Goal: Information Seeking & Learning: Learn about a topic

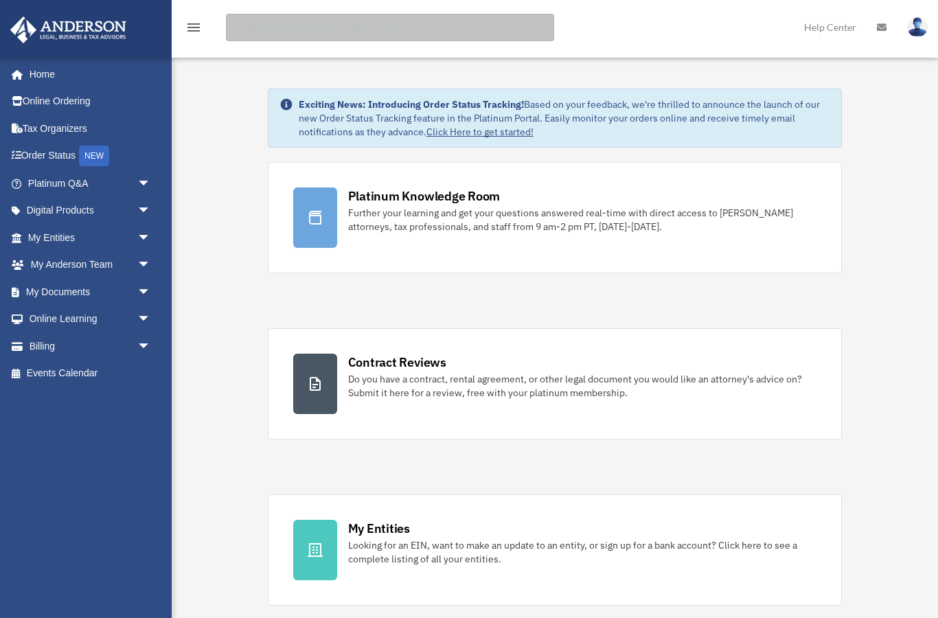
click at [269, 31] on input "search" at bounding box center [390, 27] width 328 height 27
type input "**********"
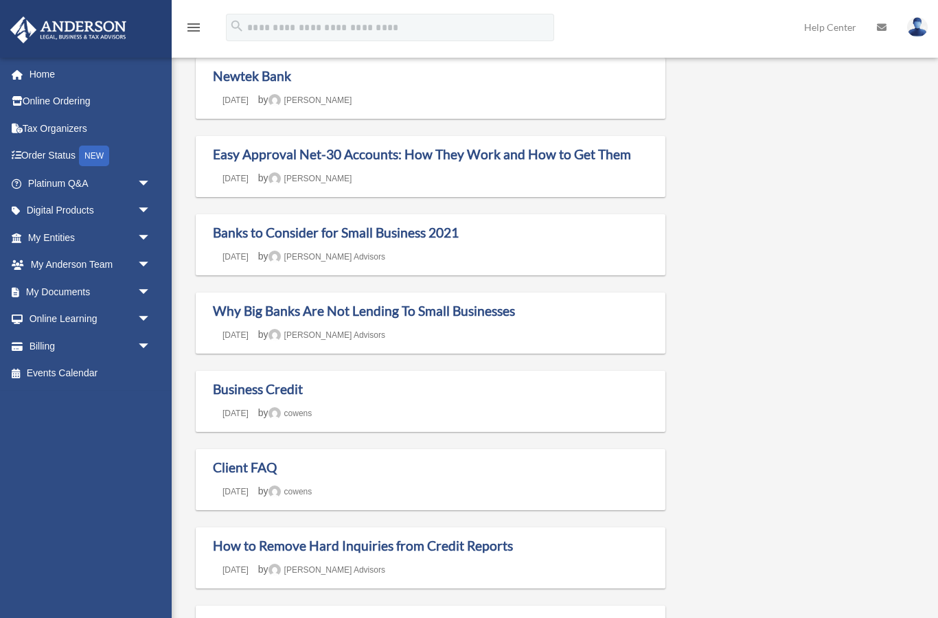
scroll to position [167, 0]
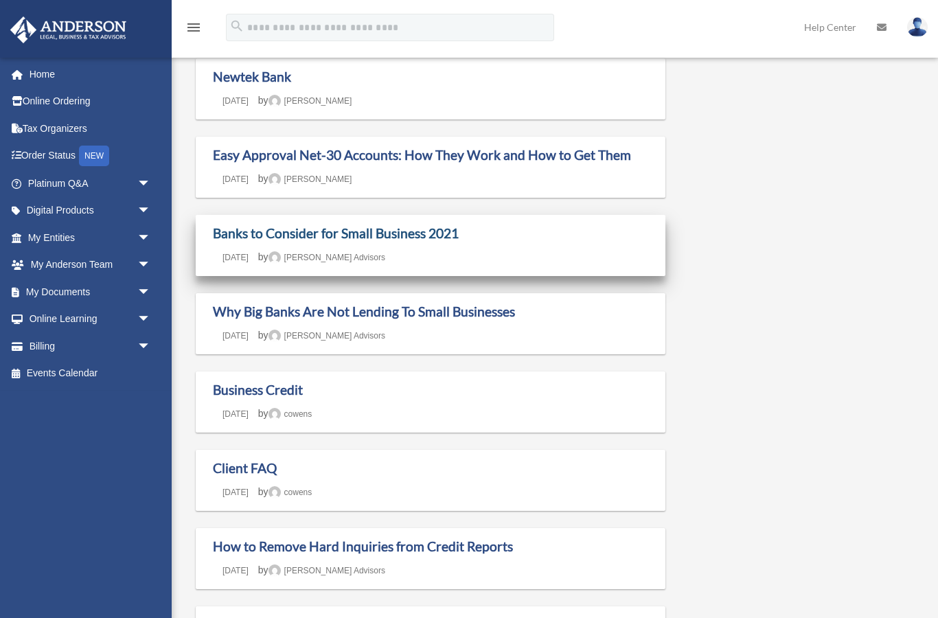
click at [236, 241] on link "Banks to Consider for Small Business 2021" at bounding box center [336, 233] width 246 height 16
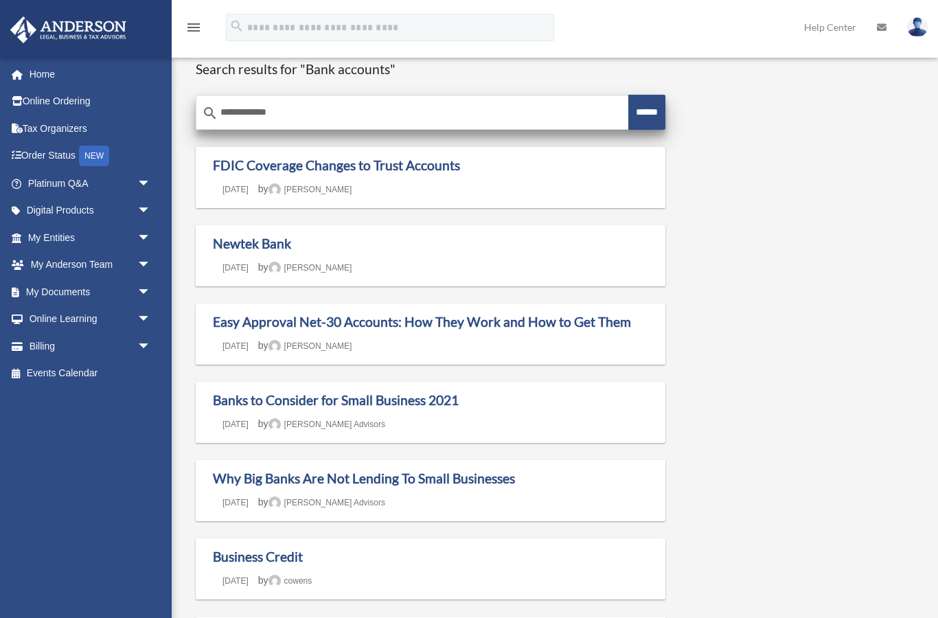
click at [400, 117] on input "**********" at bounding box center [412, 112] width 432 height 33
click at [240, 106] on input "**********" at bounding box center [412, 112] width 432 height 33
type input "**********"
click at [641, 111] on input "******" at bounding box center [647, 112] width 37 height 35
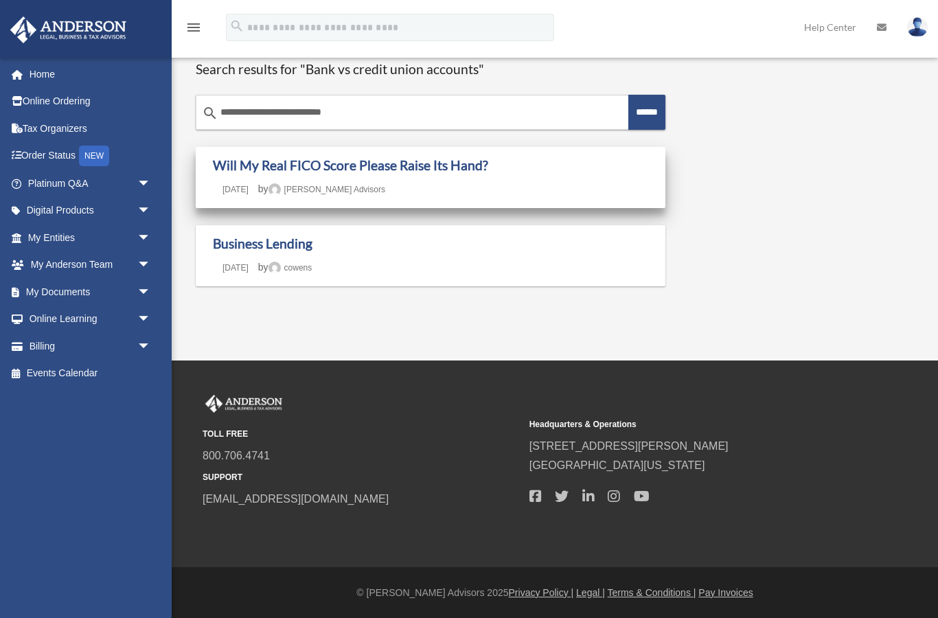
click at [569, 159] on h1 "Will My Real FICO Score Please Raise Its Hand?" at bounding box center [430, 165] width 435 height 17
click at [481, 163] on link "Will My Real FICO Score Please Raise Its Hand?" at bounding box center [350, 165] width 275 height 16
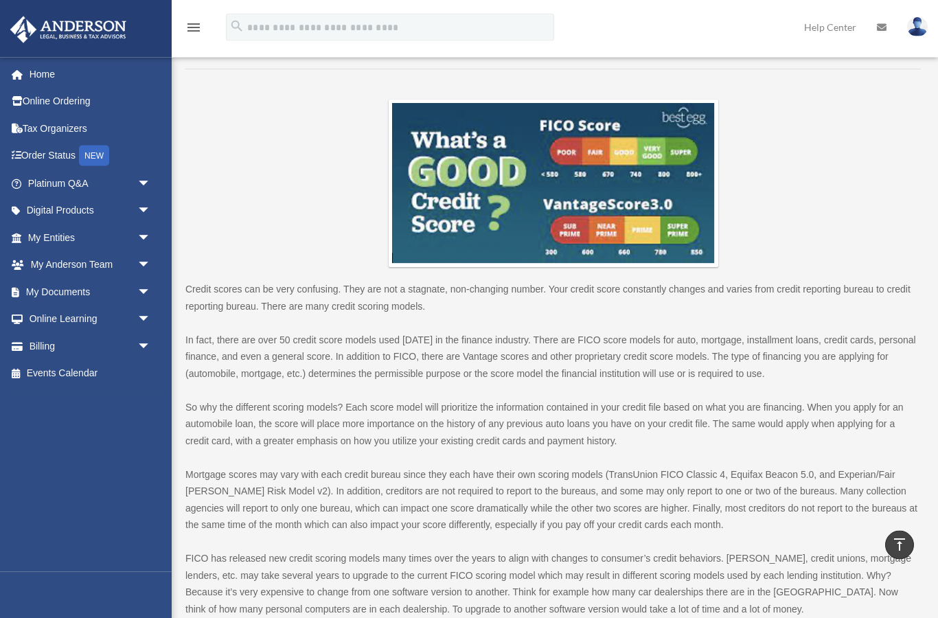
scroll to position [13, 0]
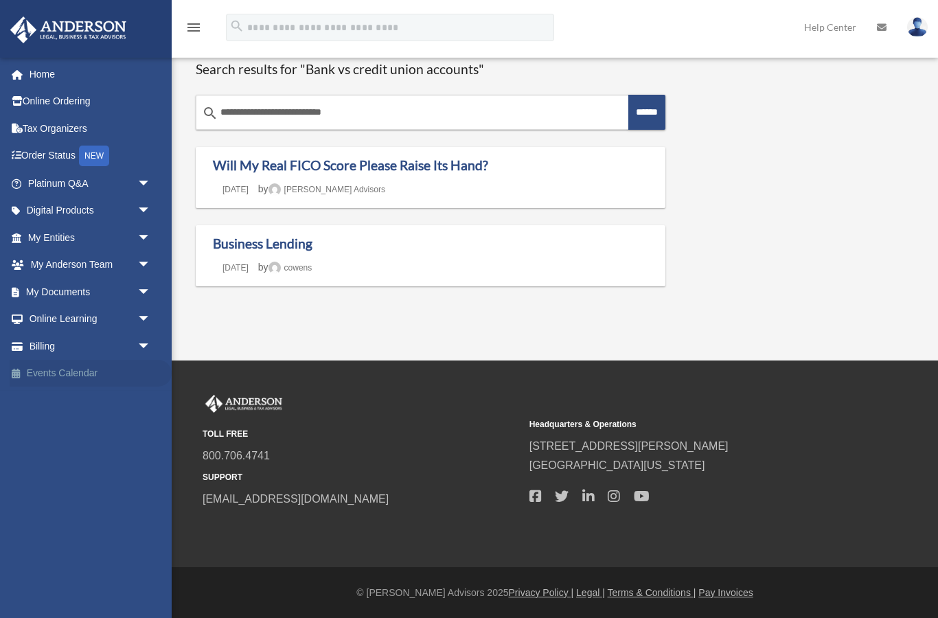
click at [58, 378] on link "Events Calendar" at bounding box center [91, 373] width 162 height 27
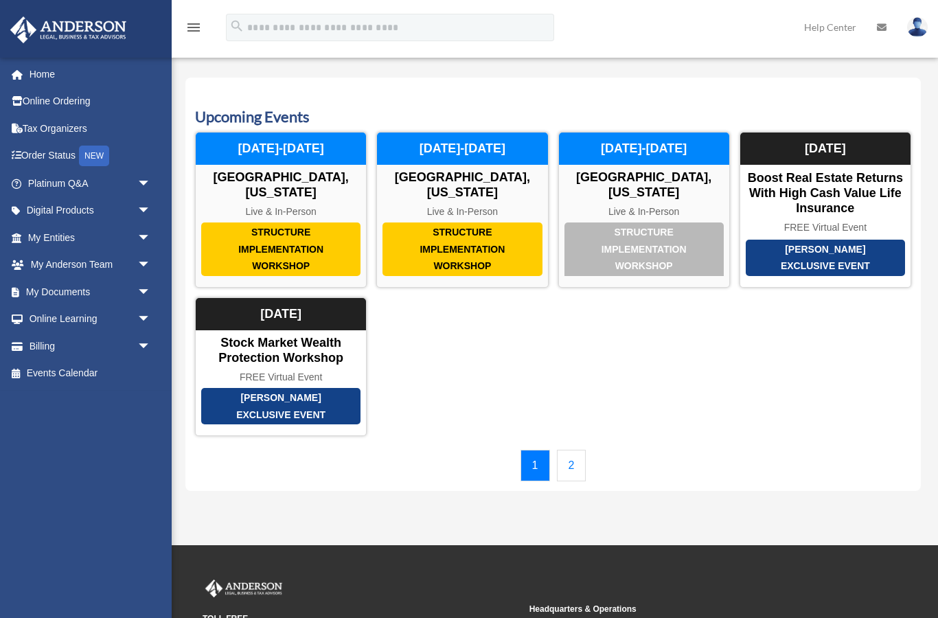
click at [578, 462] on link "2" at bounding box center [572, 466] width 30 height 32
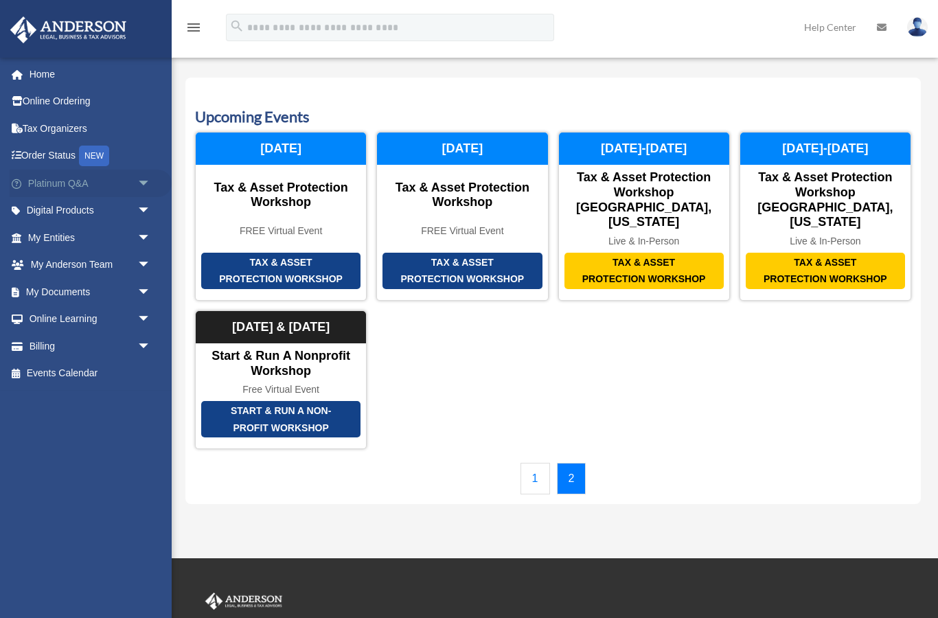
click at [42, 188] on link "Platinum Q&A arrow_drop_down" at bounding box center [91, 183] width 162 height 27
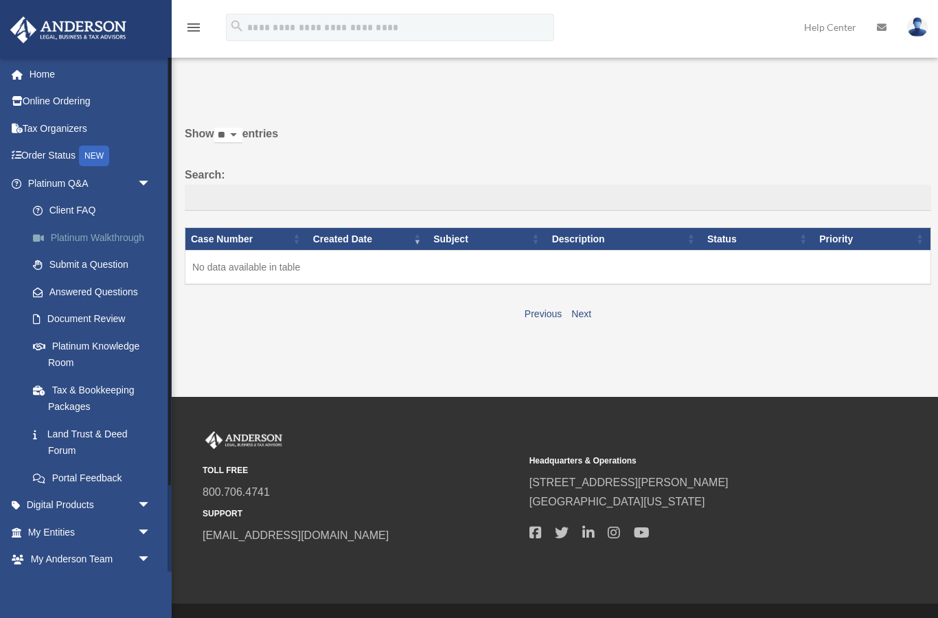
click at [117, 238] on link "Platinum Walkthrough" at bounding box center [95, 237] width 152 height 27
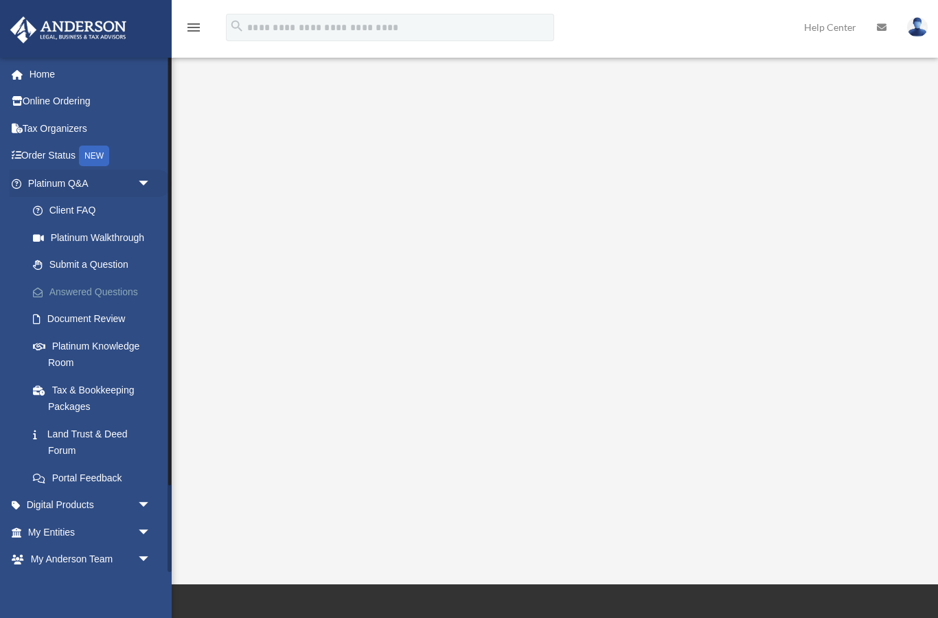
click at [118, 295] on link "Answered Questions" at bounding box center [95, 291] width 152 height 27
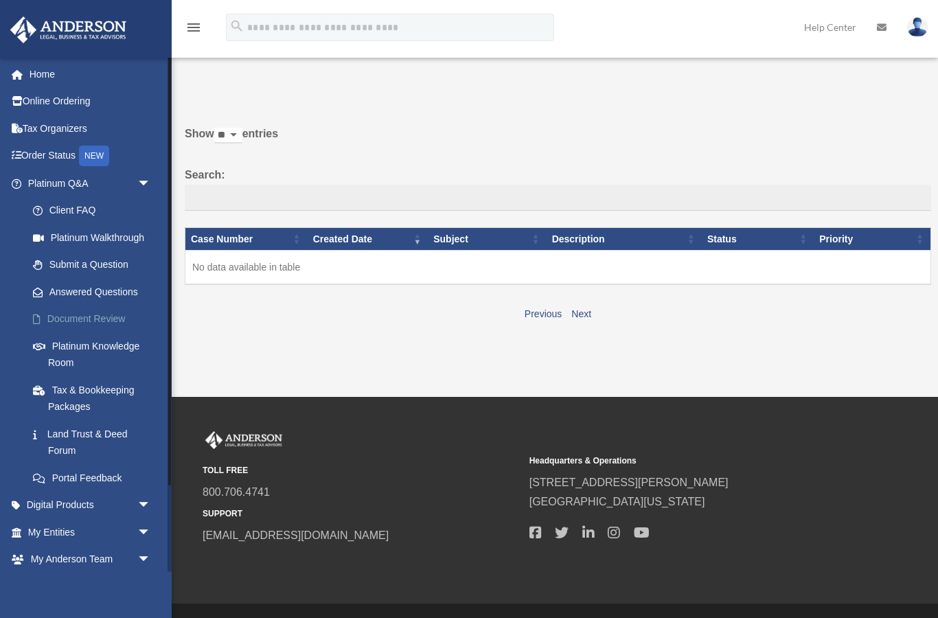
click at [116, 316] on link "Document Review" at bounding box center [95, 319] width 152 height 27
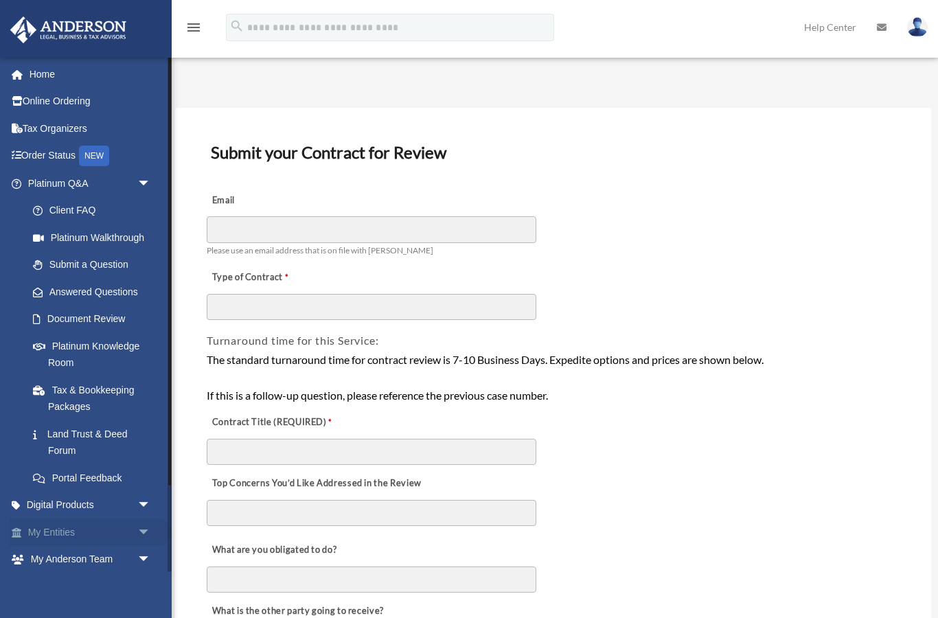
click at [148, 531] on span "arrow_drop_down" at bounding box center [150, 533] width 27 height 28
click at [100, 532] on link "My Entities arrow_drop_up" at bounding box center [91, 532] width 162 height 27
click at [148, 529] on span "arrow_drop_up" at bounding box center [150, 533] width 27 height 28
click at [146, 522] on span "arrow_drop_down" at bounding box center [150, 533] width 27 height 28
click at [59, 525] on link "My Entities arrow_drop_up" at bounding box center [91, 532] width 162 height 27
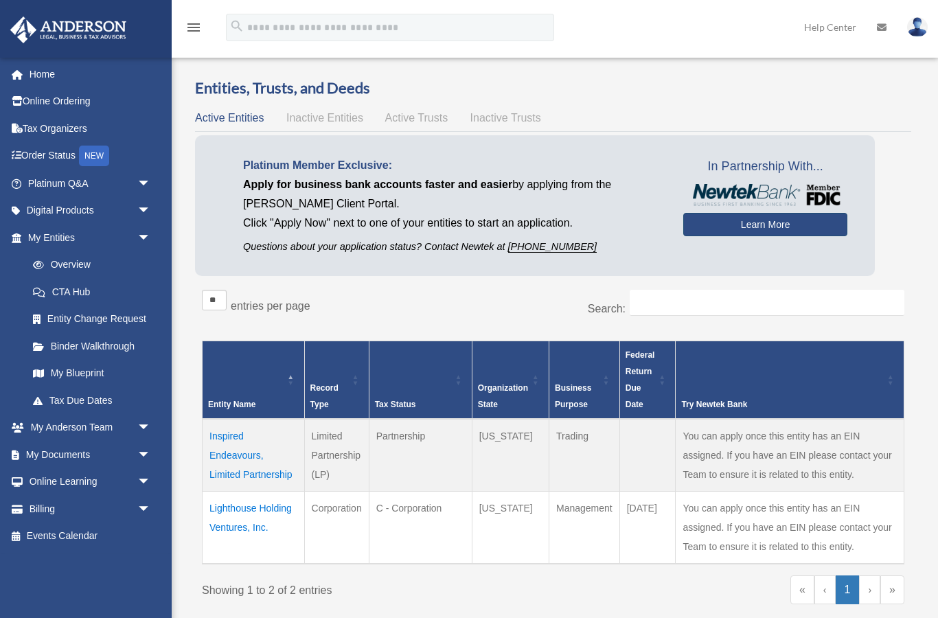
click at [756, 229] on link "Learn More" at bounding box center [765, 224] width 164 height 23
click at [756, 231] on link "Learn More" at bounding box center [765, 224] width 164 height 23
click at [751, 227] on link "Learn More" at bounding box center [765, 224] width 164 height 23
click at [775, 188] on img at bounding box center [765, 195] width 150 height 22
click at [771, 220] on link "Learn More" at bounding box center [765, 224] width 164 height 23
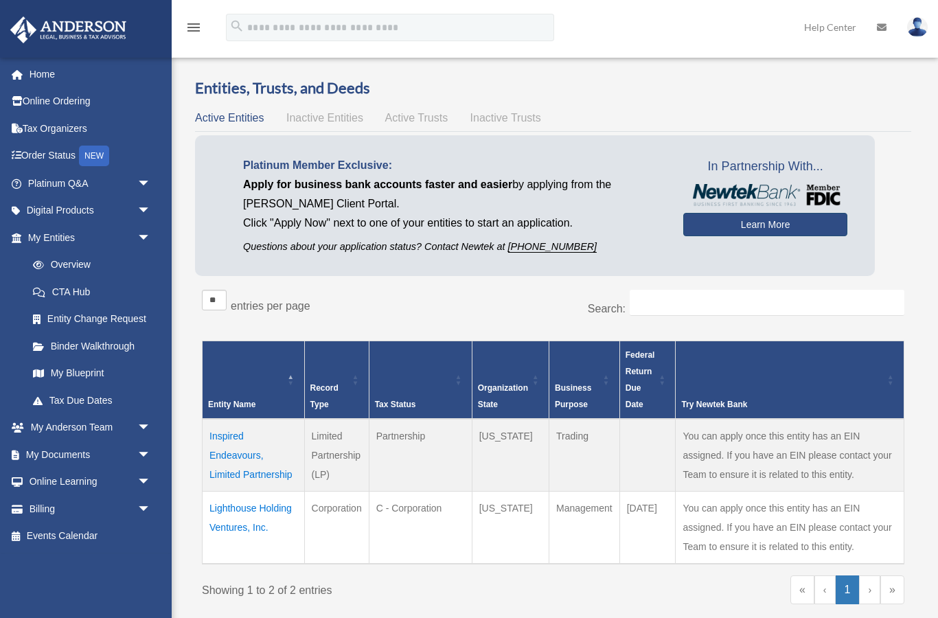
click at [774, 233] on link "Learn More" at bounding box center [765, 224] width 164 height 23
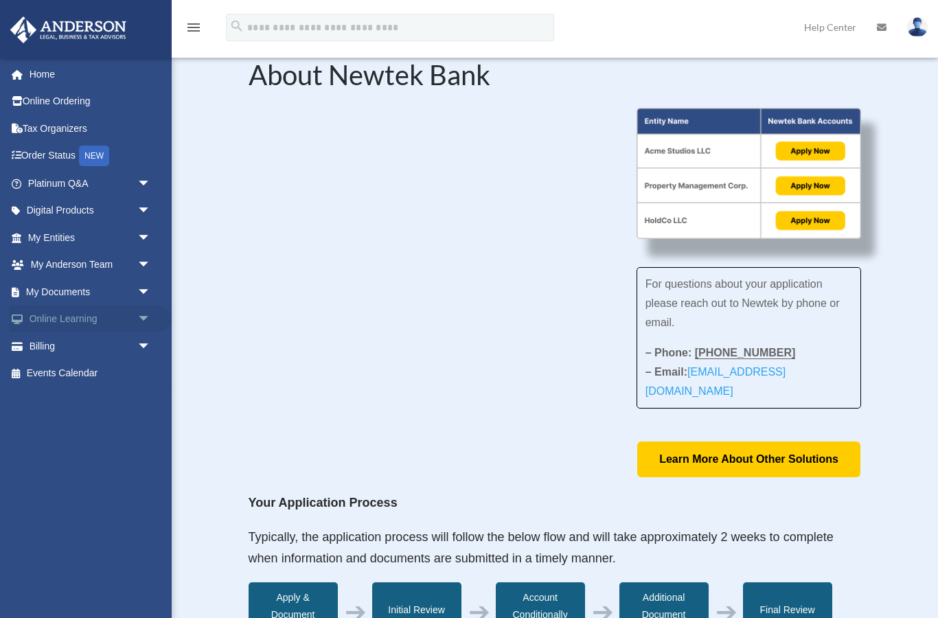
click at [52, 319] on link "Online Learning arrow_drop_down" at bounding box center [91, 319] width 162 height 27
click at [137, 315] on span "arrow_drop_down" at bounding box center [150, 320] width 27 height 28
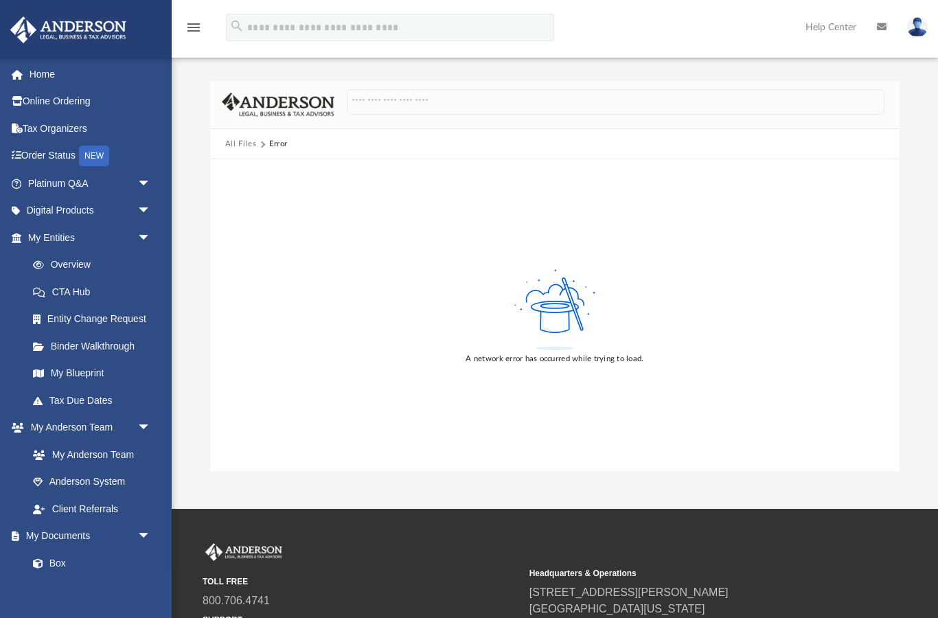
click at [242, 139] on button "All Files" at bounding box center [241, 144] width 32 height 12
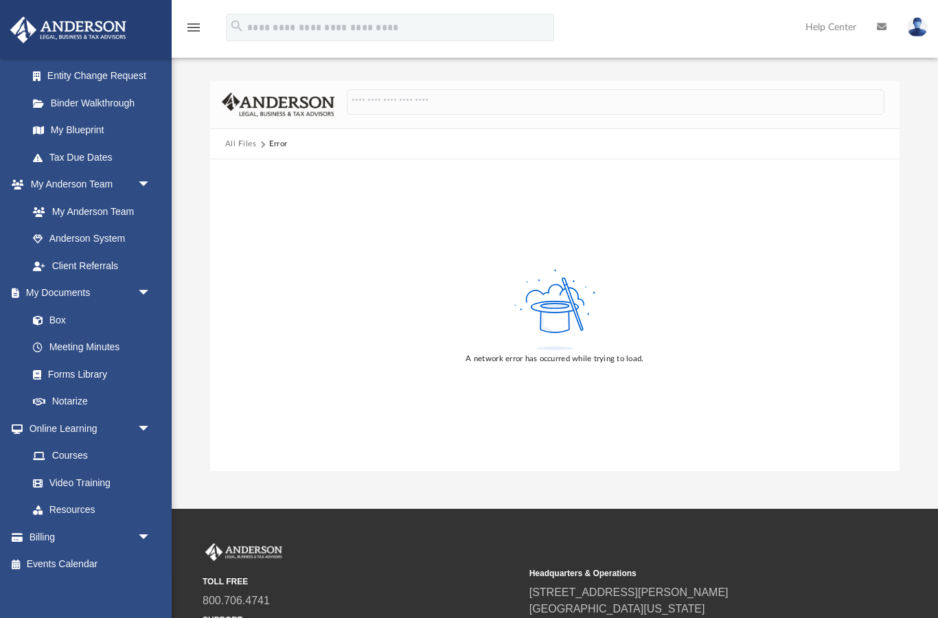
scroll to position [242, 0]
click at [63, 451] on link "Courses" at bounding box center [95, 456] width 152 height 27
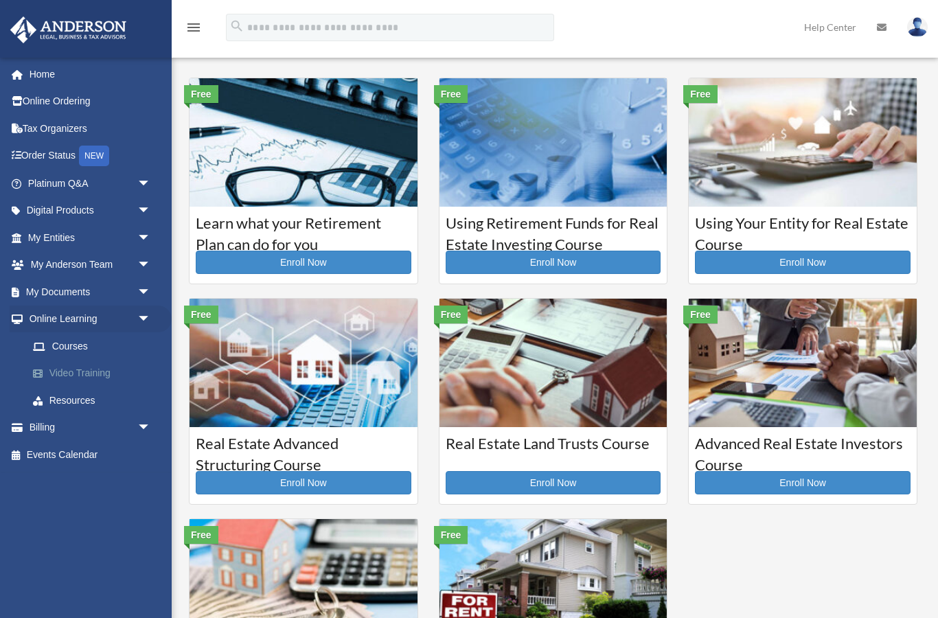
click at [68, 372] on link "Video Training" at bounding box center [95, 373] width 152 height 27
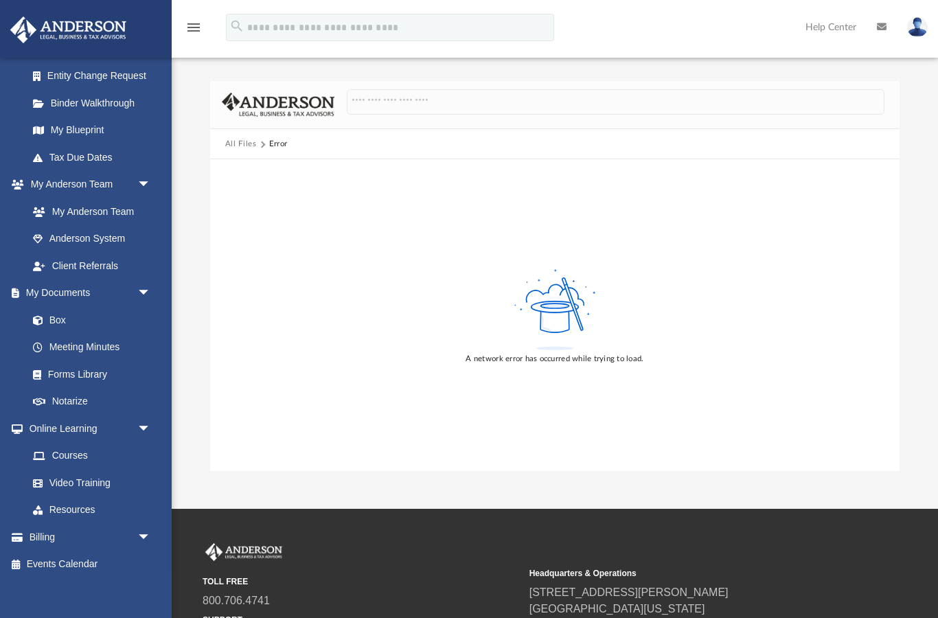
scroll to position [242, 0]
click at [70, 482] on link "Video Training" at bounding box center [95, 483] width 152 height 27
click at [76, 481] on link "Video Training" at bounding box center [95, 483] width 152 height 27
click at [58, 507] on link "Resources" at bounding box center [95, 510] width 152 height 27
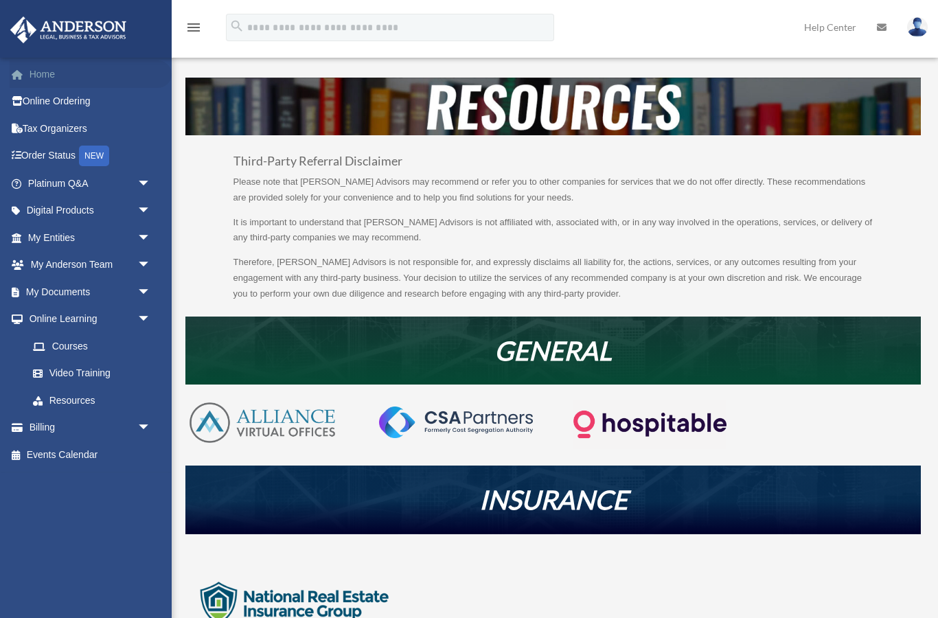
click at [31, 79] on link "Home" at bounding box center [91, 73] width 162 height 27
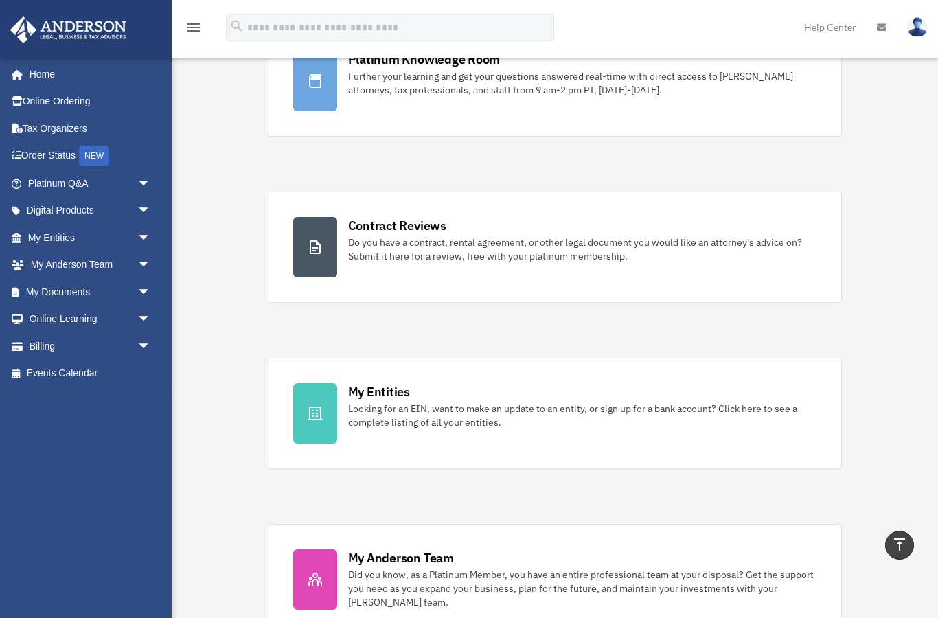
scroll to position [135, 0]
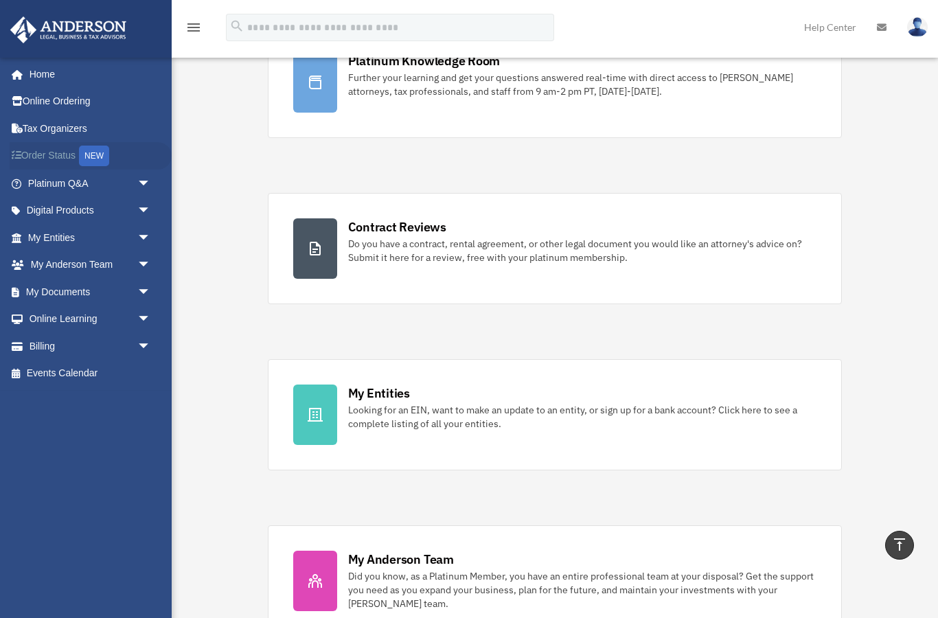
click at [44, 155] on link "Order Status NEW" at bounding box center [91, 156] width 162 height 28
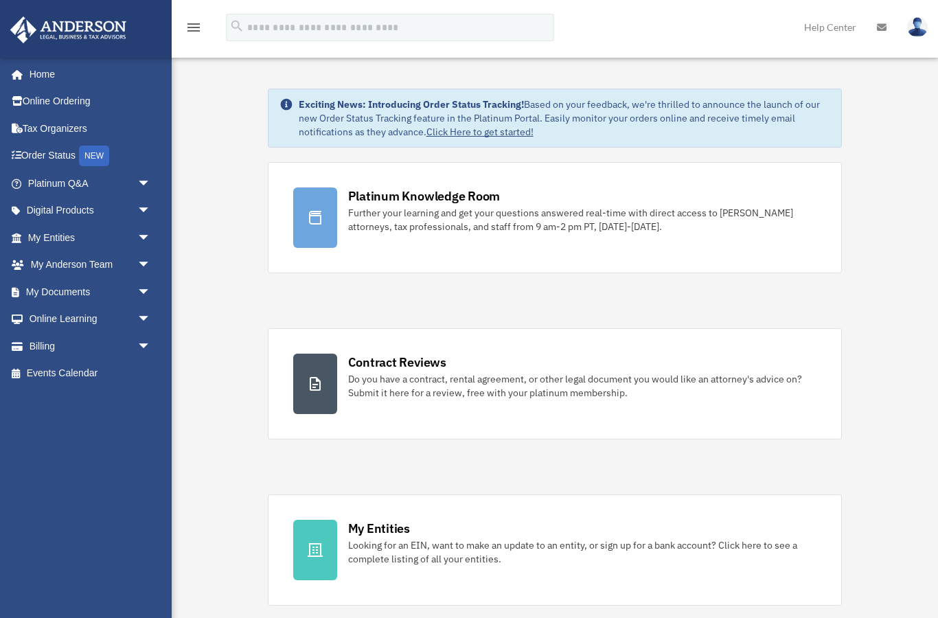
scroll to position [135, 0]
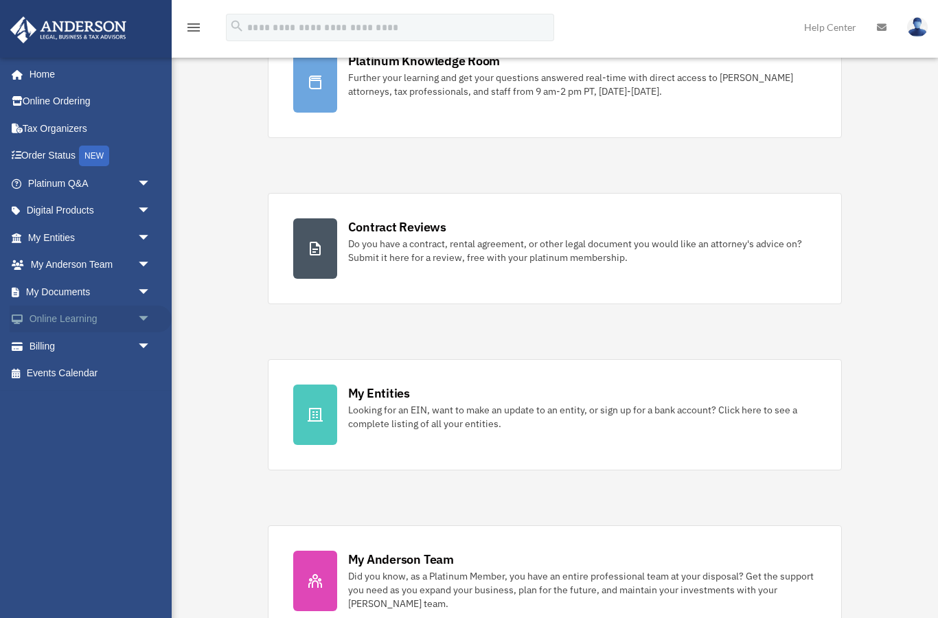
click at [42, 319] on link "Online Learning arrow_drop_down" at bounding box center [91, 319] width 162 height 27
click at [141, 316] on span "arrow_drop_down" at bounding box center [150, 320] width 27 height 28
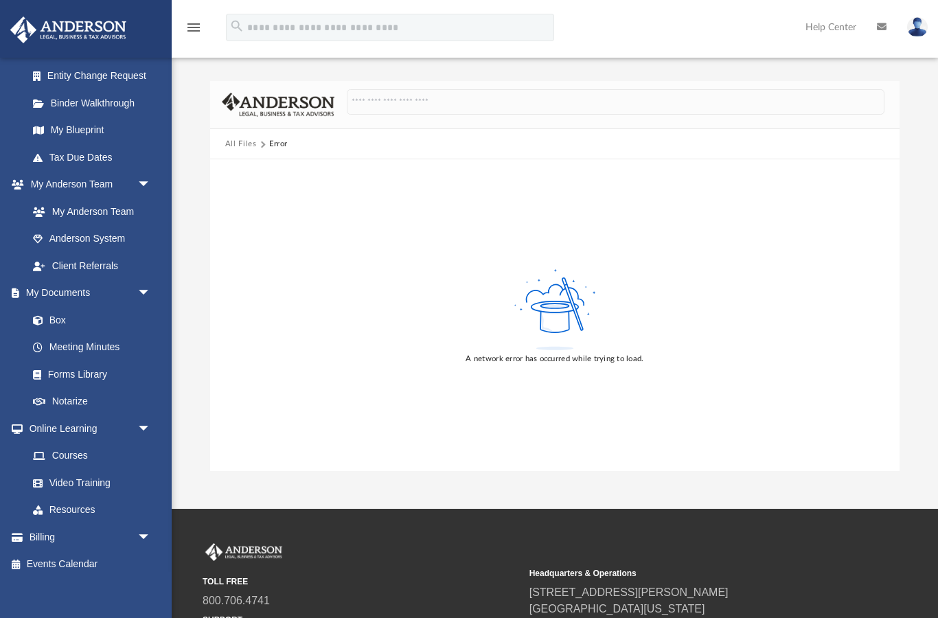
scroll to position [242, 0]
click at [67, 453] on link "Courses" at bounding box center [95, 456] width 152 height 27
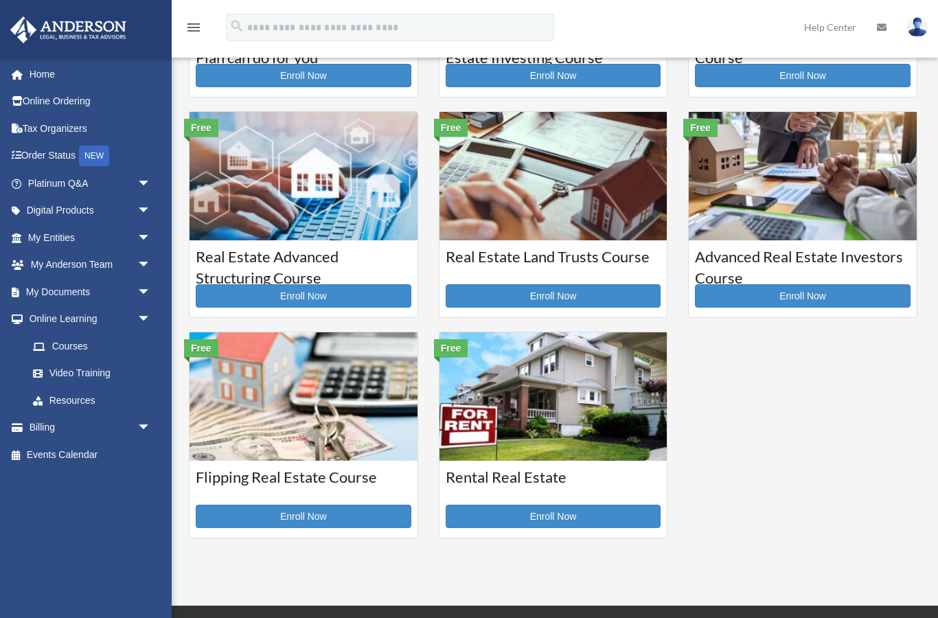
scroll to position [208, 0]
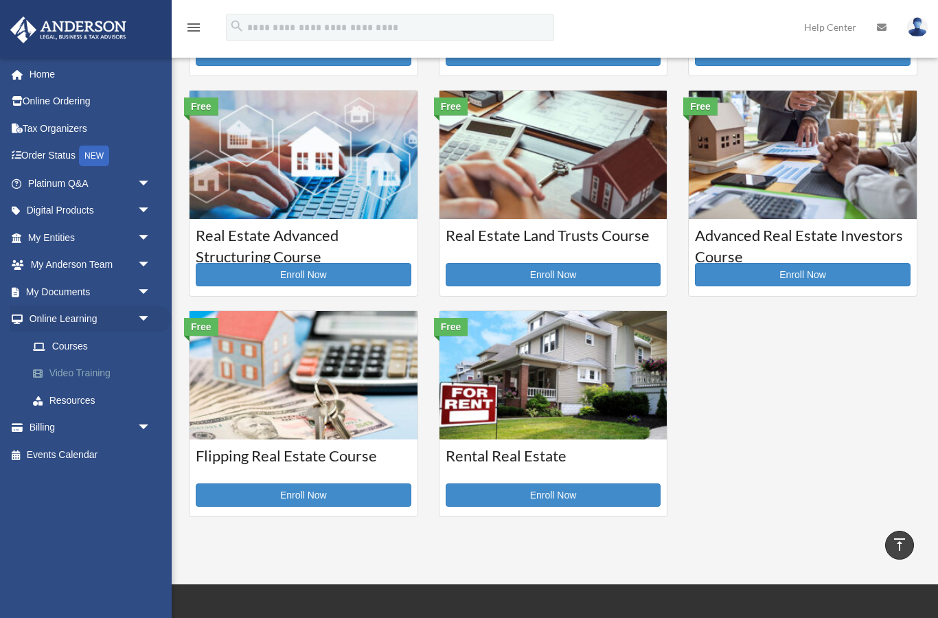
click at [41, 371] on span at bounding box center [45, 374] width 9 height 10
click at [58, 369] on link "Video Training" at bounding box center [95, 373] width 152 height 27
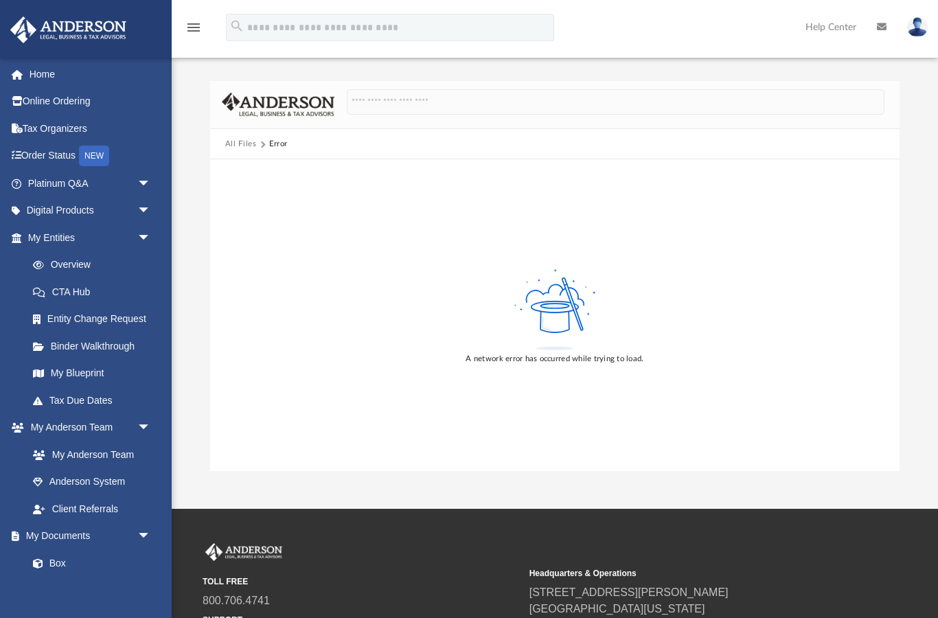
click at [239, 148] on button "All Files" at bounding box center [241, 144] width 32 height 12
click at [232, 134] on div "All Files Error" at bounding box center [555, 144] width 690 height 30
click at [63, 451] on link "My Anderson Team" at bounding box center [95, 454] width 152 height 27
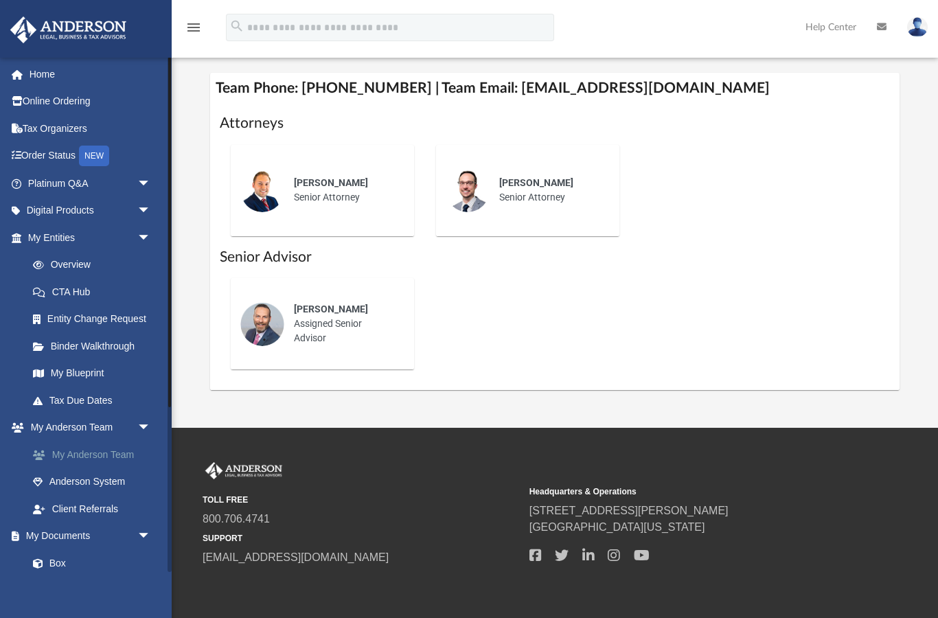
scroll to position [557, 0]
